Goal: Obtain resource: Obtain resource

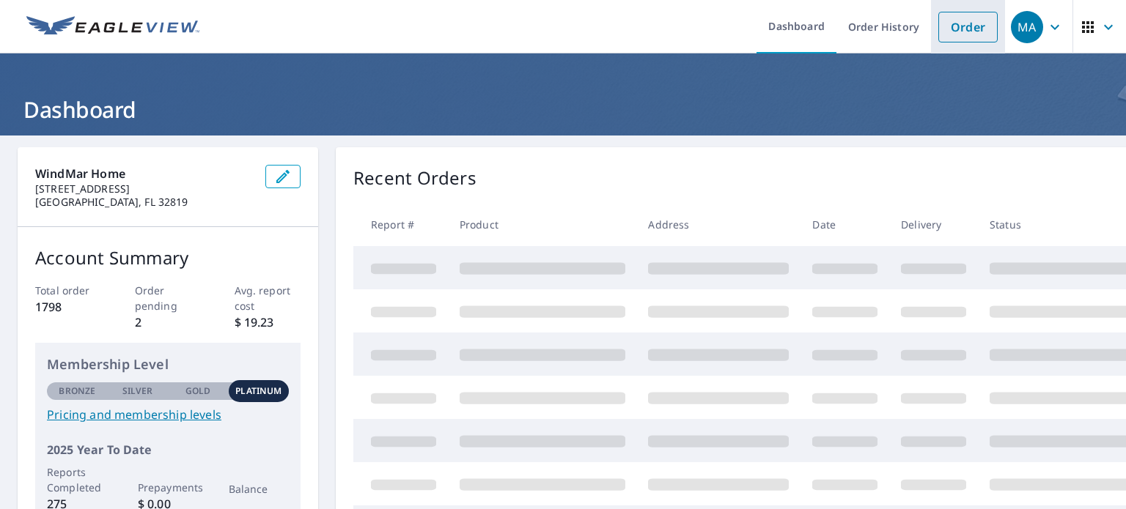
click at [967, 18] on link "Order" at bounding box center [967, 27] width 59 height 31
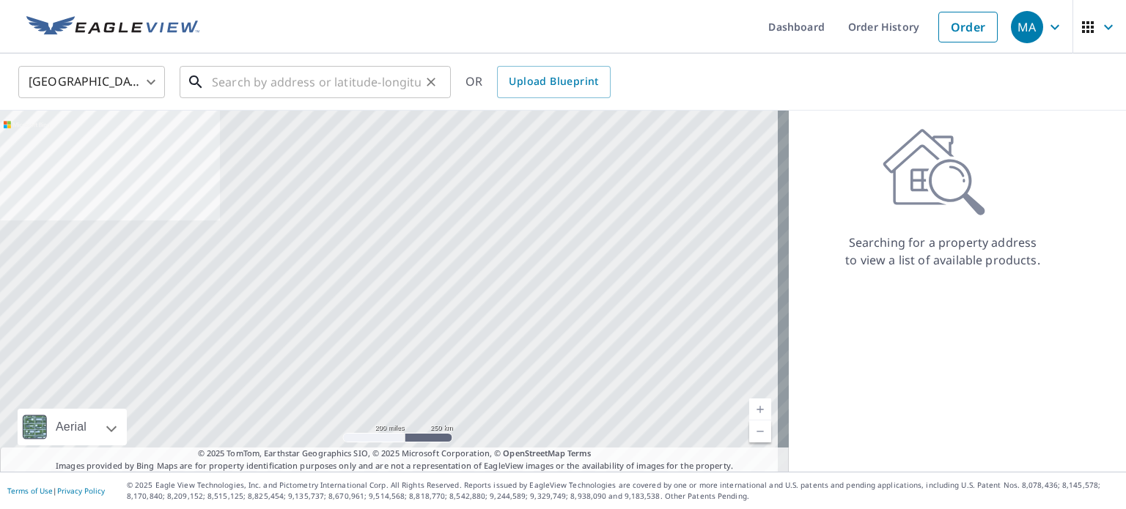
click at [393, 80] on input "text" at bounding box center [316, 82] width 209 height 41
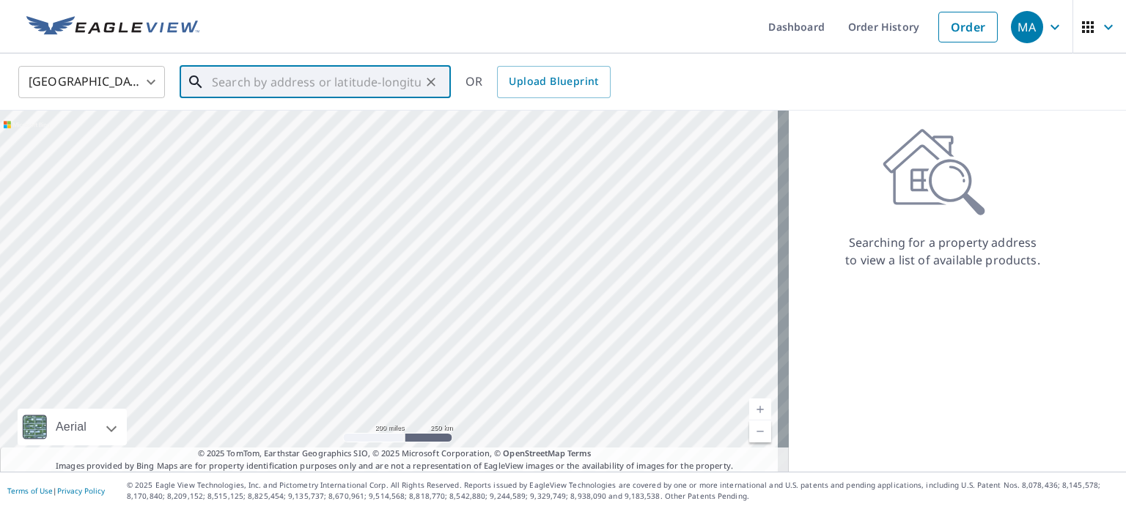
paste input "[STREET_ADDRESS][PERSON_NAME]"
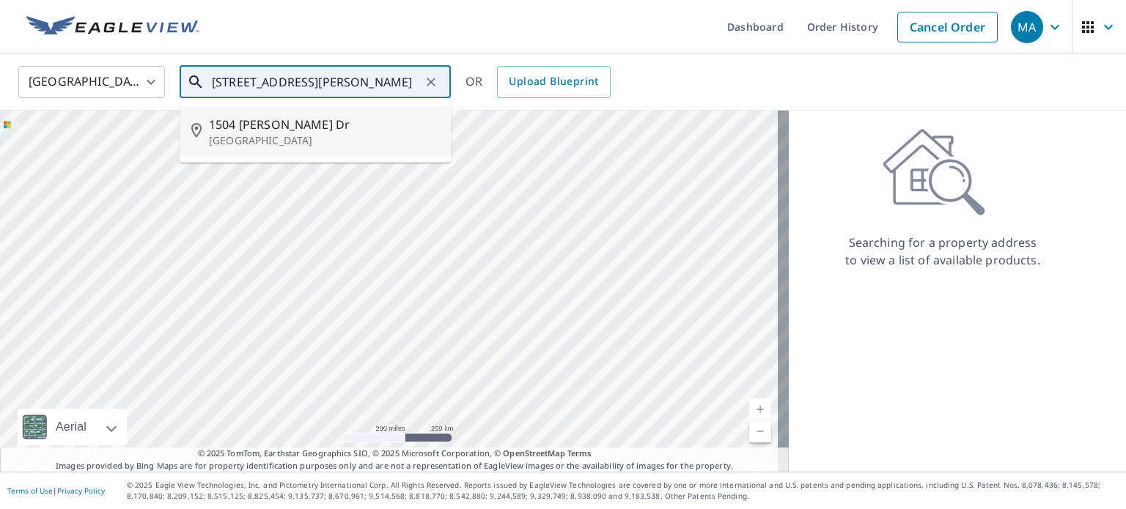
click at [270, 158] on ul "[STREET_ADDRESS][PERSON_NAME][PERSON_NAME]" at bounding box center [315, 132] width 271 height 62
click at [248, 131] on span "1504 [PERSON_NAME] Dr" at bounding box center [324, 125] width 230 height 18
type input "[STREET_ADDRESS][PERSON_NAME][PERSON_NAME]"
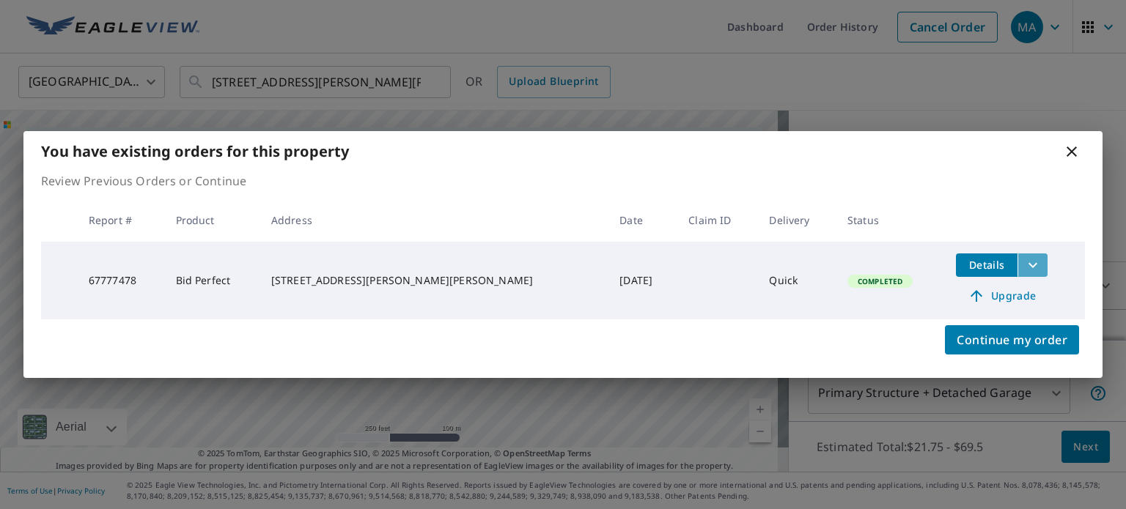
click at [1024, 261] on icon "filesDropdownBtn-67777478" at bounding box center [1033, 266] width 18 height 18
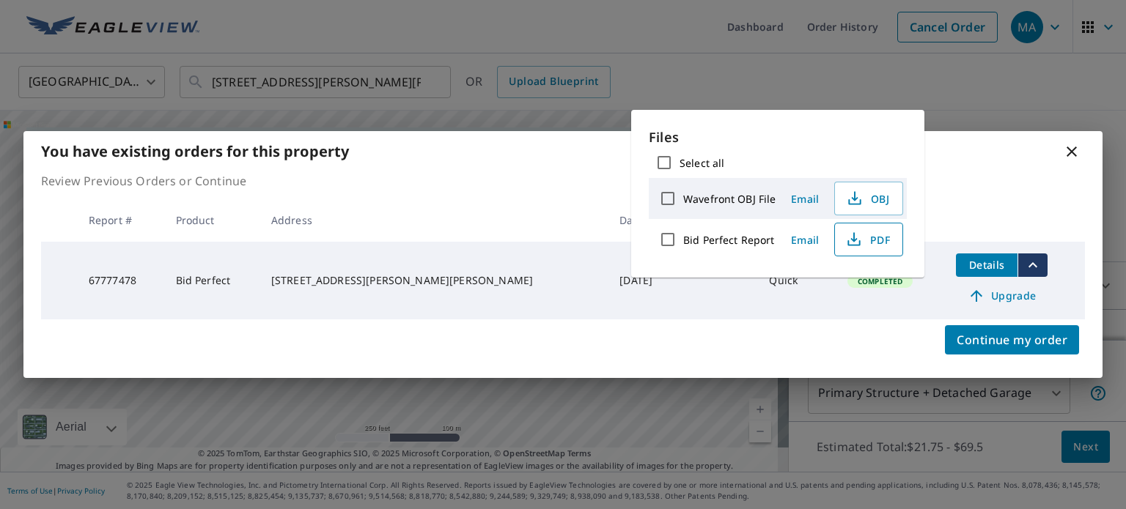
click at [881, 232] on span "PDF" at bounding box center [867, 240] width 47 height 18
